Goal: Find specific page/section: Find specific page/section

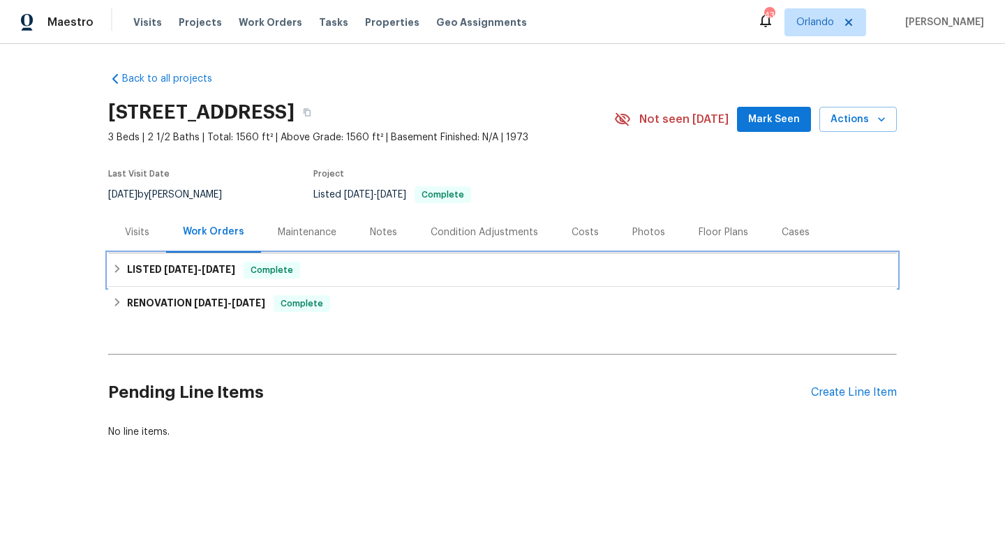
click at [156, 275] on h6 "LISTED [DATE] - [DATE]" at bounding box center [181, 270] width 108 height 17
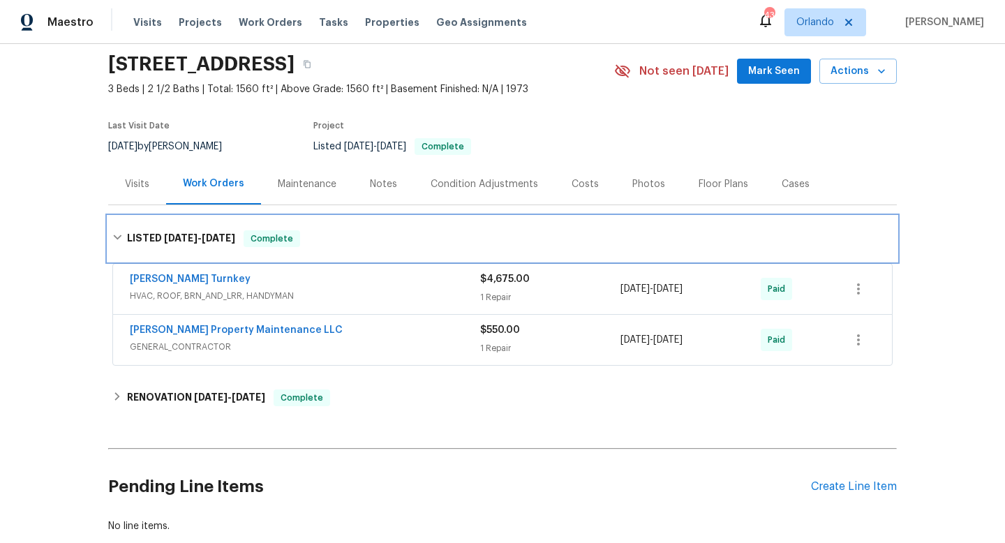
scroll to position [49, 0]
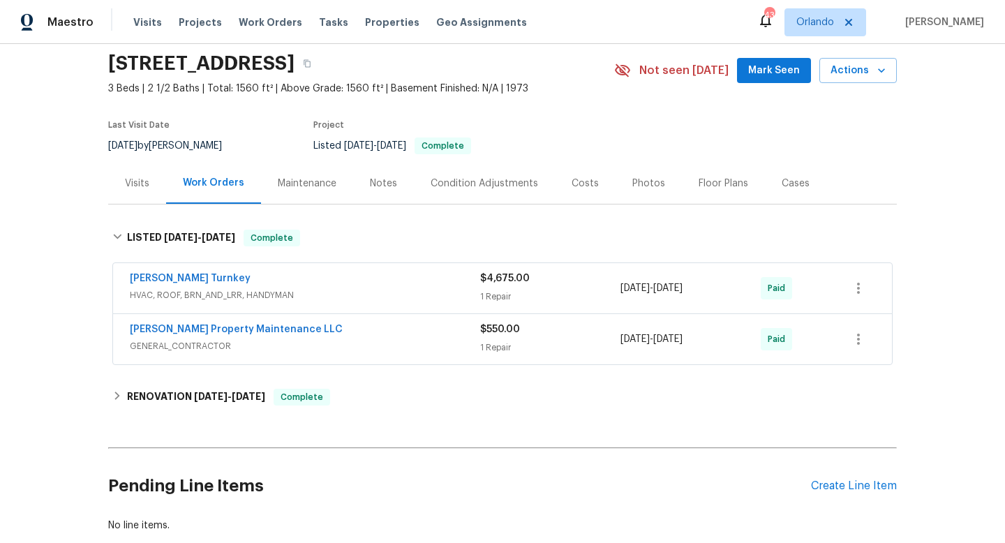
click at [607, 42] on div "Maestro Visits Projects Work Orders Tasks Properties Geo Assignments 43 [PERSON…" at bounding box center [502, 22] width 1005 height 44
click at [47, 277] on div "Back to all projects [STREET_ADDRESS] 3 Beds | 2 1/2 Baths | Total: 1560 ft² | …" at bounding box center [502, 293] width 1005 height 499
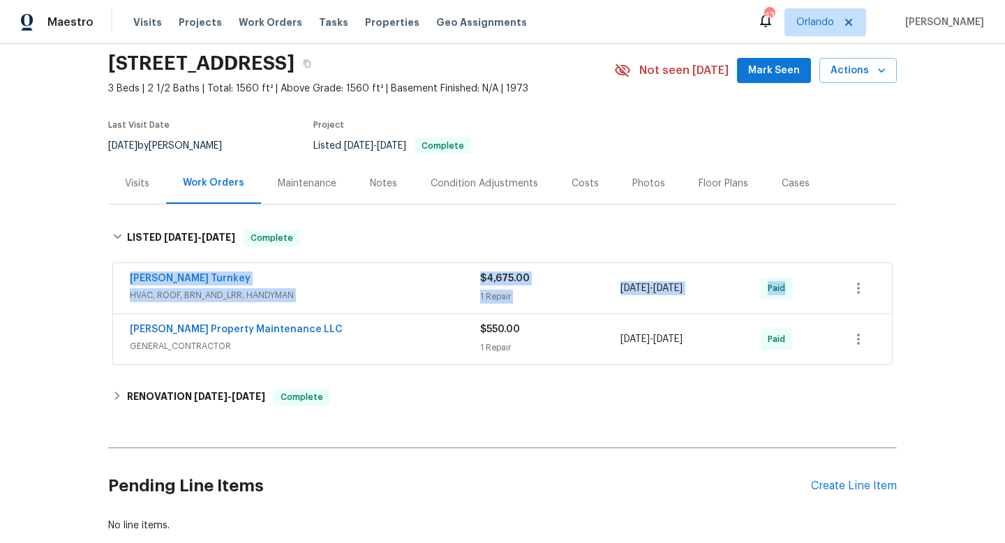
drag, startPoint x: 120, startPoint y: 274, endPoint x: 841, endPoint y: 297, distance: 721.6
click at [841, 298] on div "[PERSON_NAME] Turnkey HVAC, ROOF, BRN_AND_LRR, HANDYMAN $4,675.00 1 Repair [DAT…" at bounding box center [502, 288] width 779 height 50
copy div "[PERSON_NAME] Turnkey HVAC, ROOF, BRN_AND_LRR, HANDYMAN $4,675.00 1 Repair [DAT…"
click at [418, 339] on span "GENERAL_CONTRACTOR" at bounding box center [305, 346] width 350 height 14
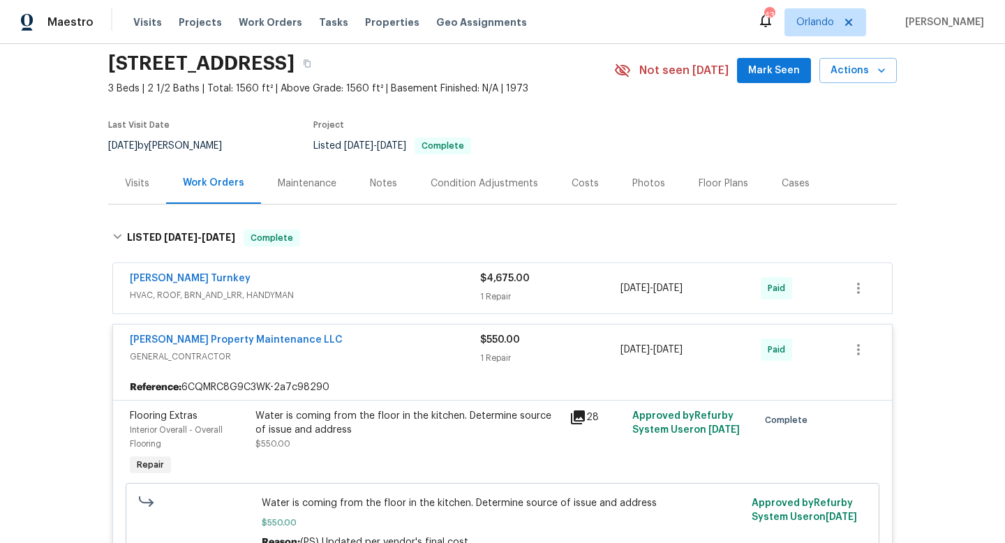
click at [362, 301] on span "HVAC, ROOF, BRN_AND_LRR, HANDYMAN" at bounding box center [305, 295] width 350 height 14
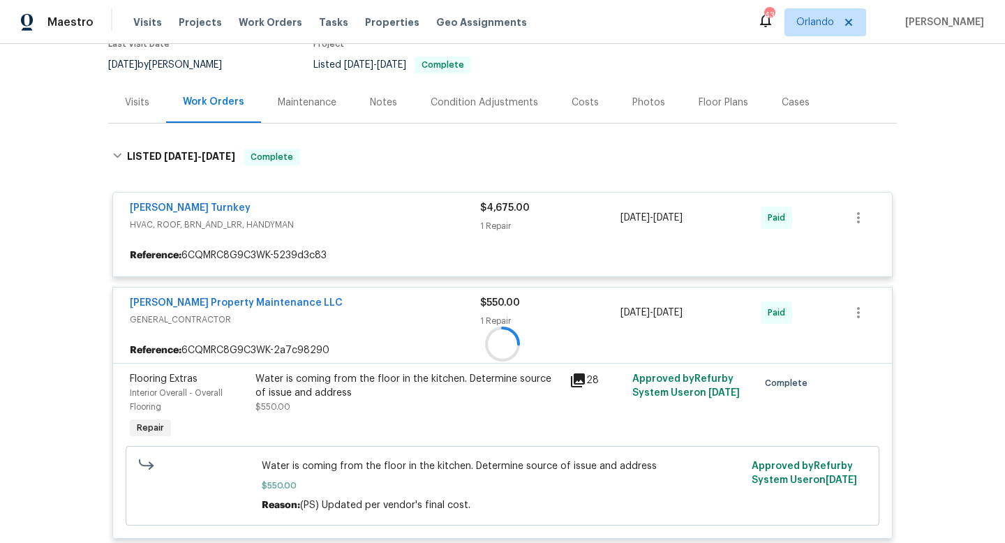
scroll to position [205, 0]
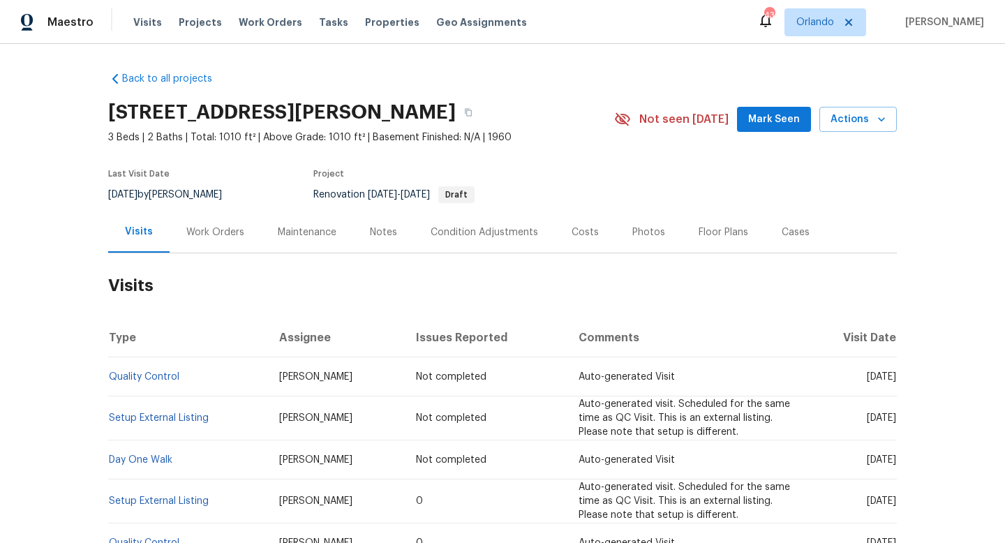
scroll to position [110, 0]
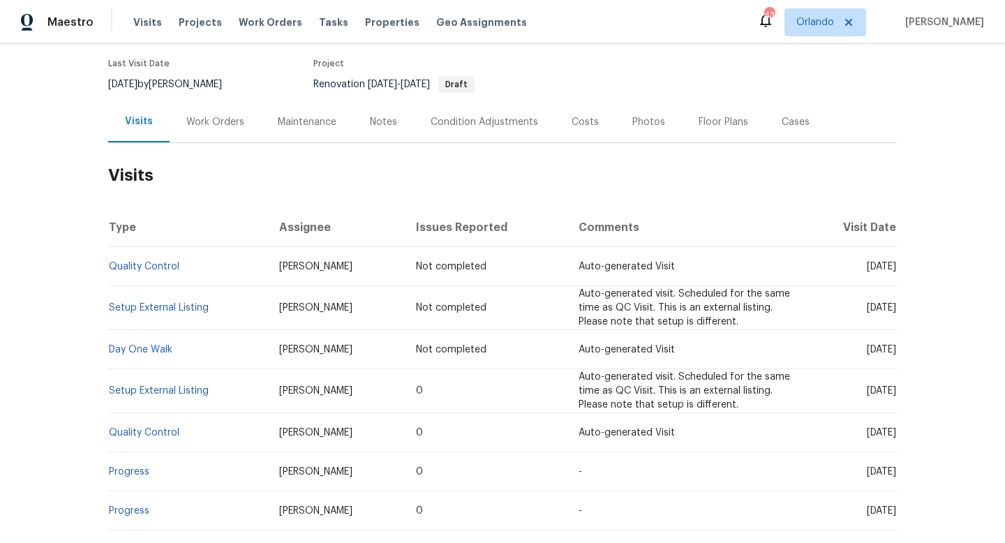
click at [201, 84] on div "[DATE] by [PERSON_NAME]" at bounding box center [173, 84] width 131 height 17
click at [206, 87] on div "8/28/2025 by Carl Biederman" at bounding box center [173, 84] width 131 height 17
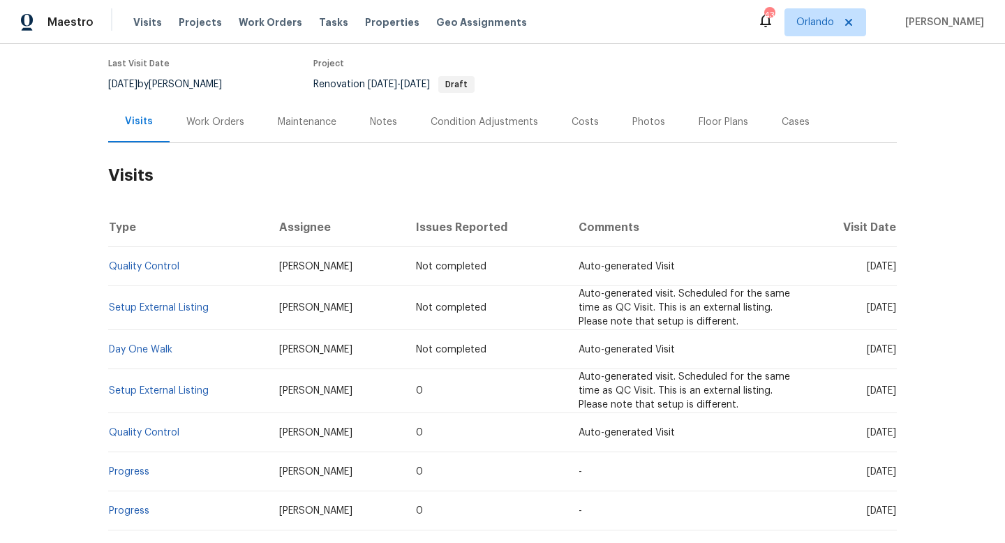
click at [206, 87] on div "8/28/2025 by Carl Biederman" at bounding box center [173, 84] width 131 height 17
copy div "8/28/2025 by Carl Biederman"
click at [213, 133] on div "Work Orders" at bounding box center [215, 121] width 91 height 41
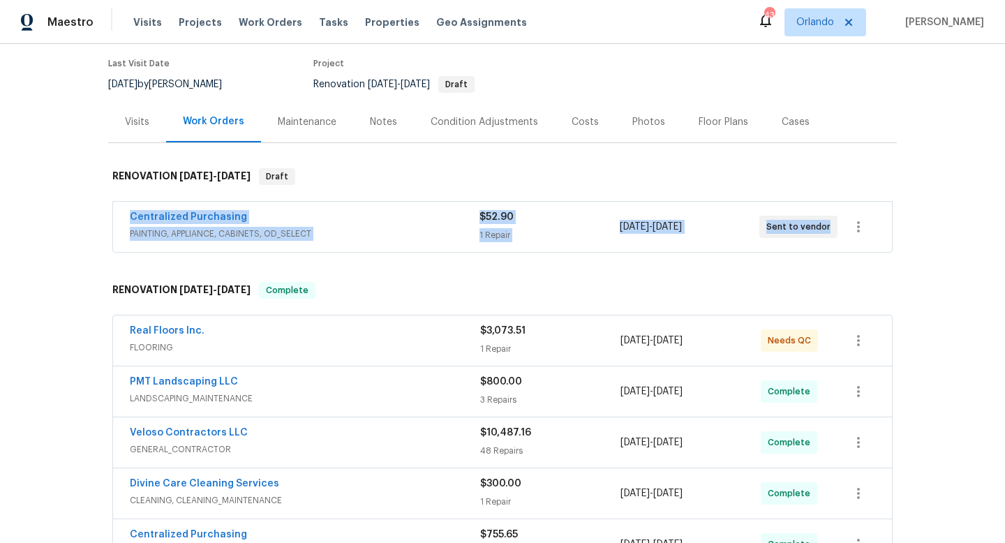
drag, startPoint x: 117, startPoint y: 216, endPoint x: 836, endPoint y: 230, distance: 719.2
click at [836, 230] on div "Centralized Purchasing PAINTING, APPLIANCE, CABINETS, OD_SELECT $52.90 1 Repair…" at bounding box center [502, 227] width 779 height 50
copy div "Centralized Purchasing PAINTING, APPLIANCE, CABINETS, OD_SELECT $52.90 1 Repair…"
click at [425, 233] on span "PAINTING, APPLIANCE, CABINETS, OD_SELECT" at bounding box center [305, 234] width 350 height 14
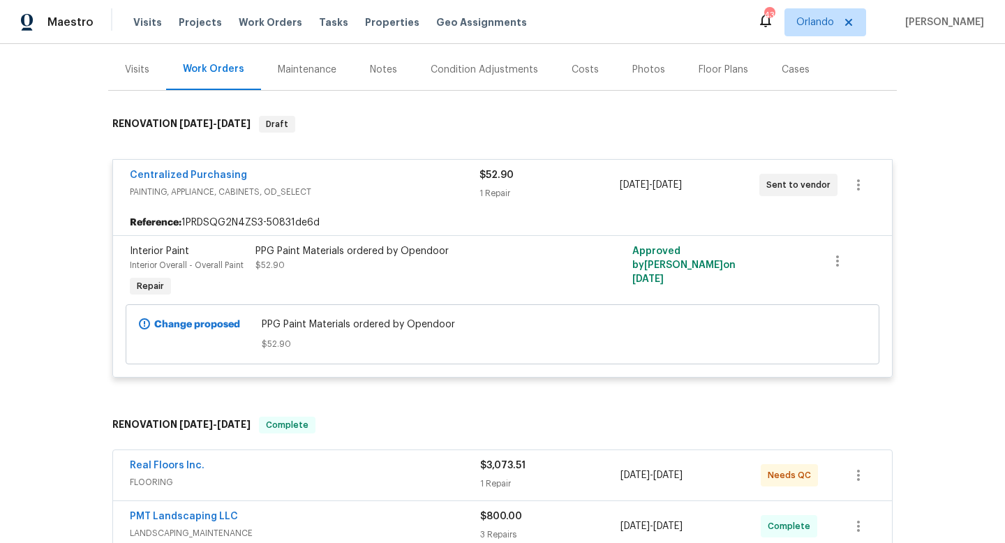
scroll to position [158, 0]
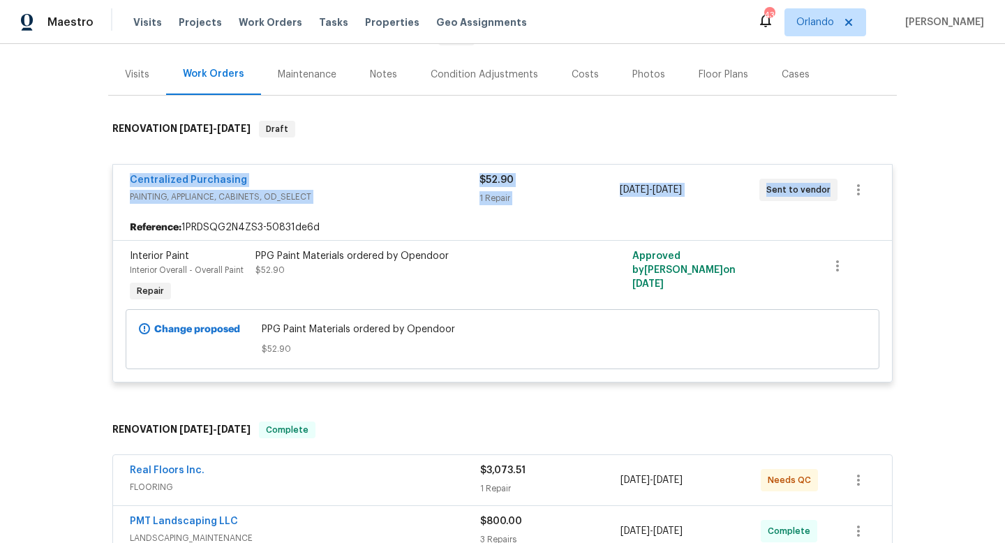
drag, startPoint x: 118, startPoint y: 178, endPoint x: 835, endPoint y: 207, distance: 717.6
click at [835, 207] on div "Centralized Purchasing PAINTING, APPLIANCE, CABINETS, OD_SELECT $52.90 1 Repair…" at bounding box center [502, 190] width 779 height 50
copy div "Centralized Purchasing PAINTING, APPLIANCE, CABINETS, OD_SELECT $52.90 1 Repair…"
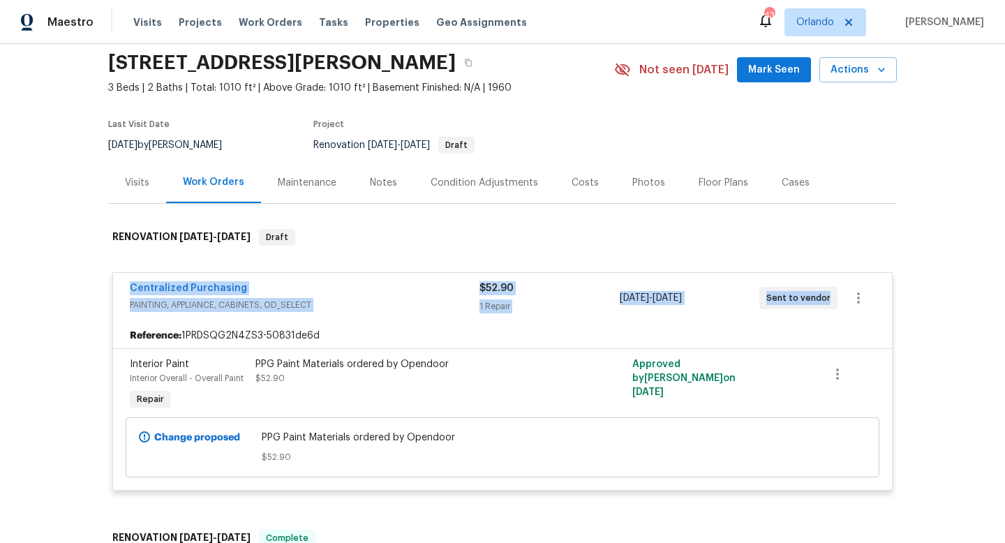
scroll to position [0, 0]
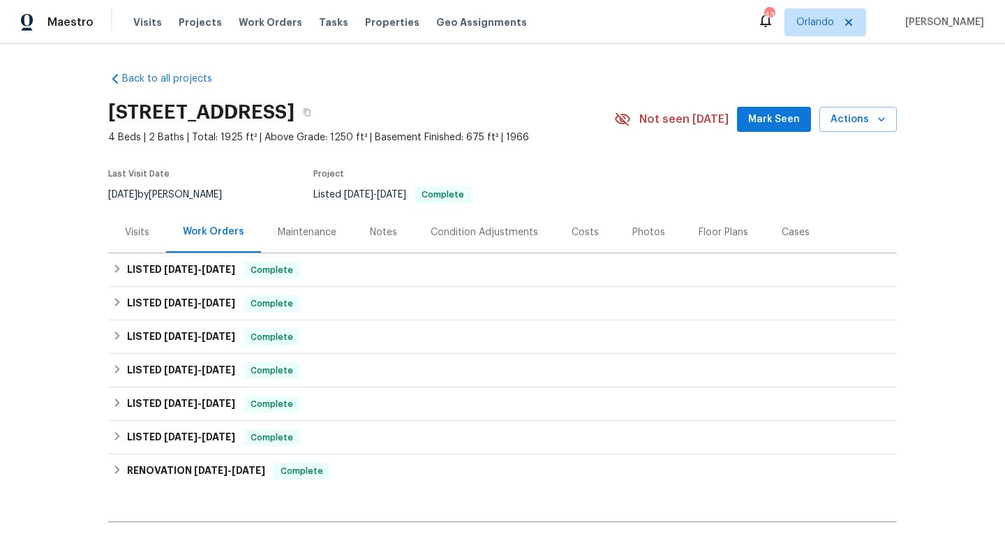
click at [195, 197] on div "8/20/2025 by Juan Lozano" at bounding box center [173, 194] width 131 height 17
copy div "8/20/2025 by Juan Lozano"
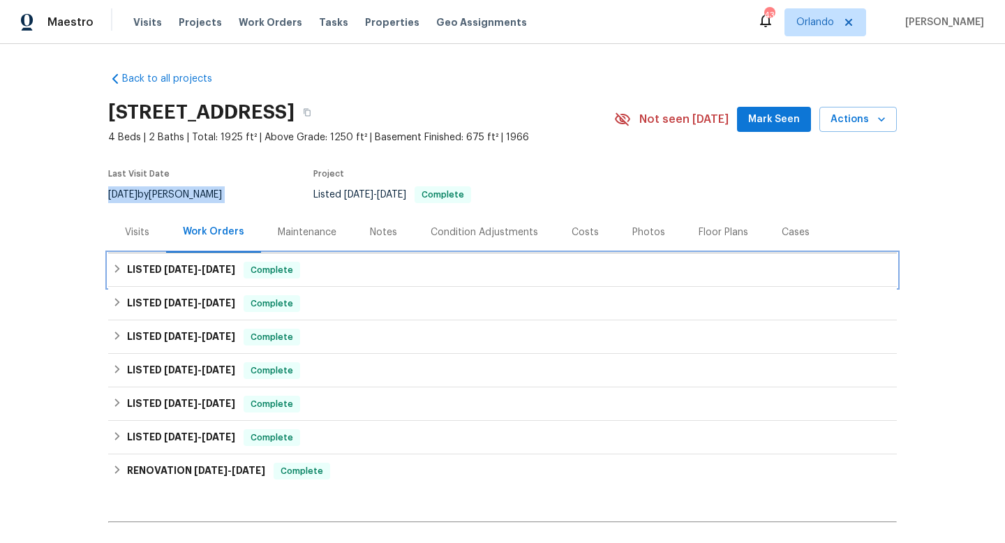
click at [164, 265] on span "[DATE]" at bounding box center [181, 270] width 34 height 10
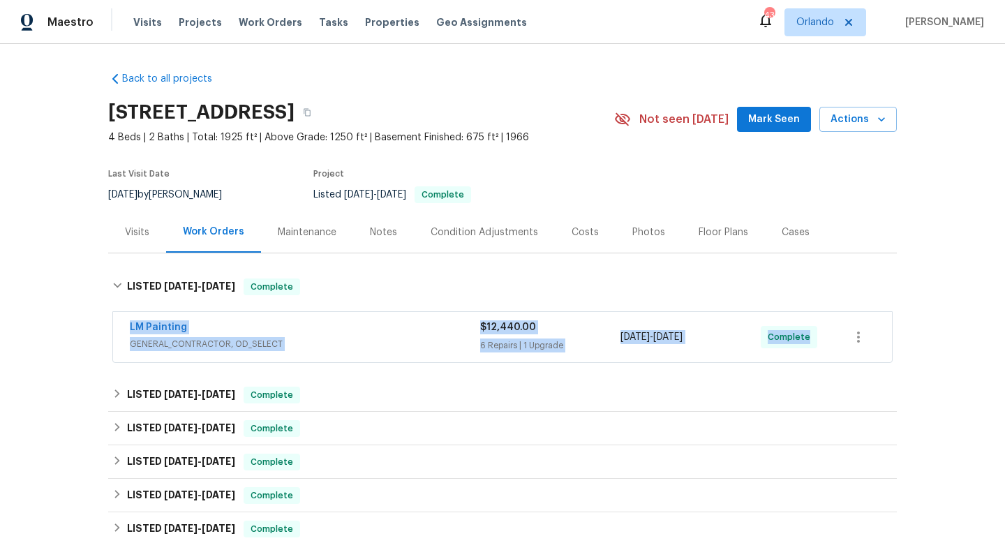
drag, startPoint x: 117, startPoint y: 318, endPoint x: 876, endPoint y: 337, distance: 759.2
click at [883, 340] on div "LM Painting GENERAL_CONTRACTOR, OD_SELECT $12,440.00 6 Repairs | 1 Upgrade 7/25…" at bounding box center [502, 337] width 779 height 50
copy div "LM Painting GENERAL_CONTRACTOR, OD_SELECT $12,440.00 6 Repairs | 1 Upgrade 7/25…"
